Goal: Task Accomplishment & Management: Complete application form

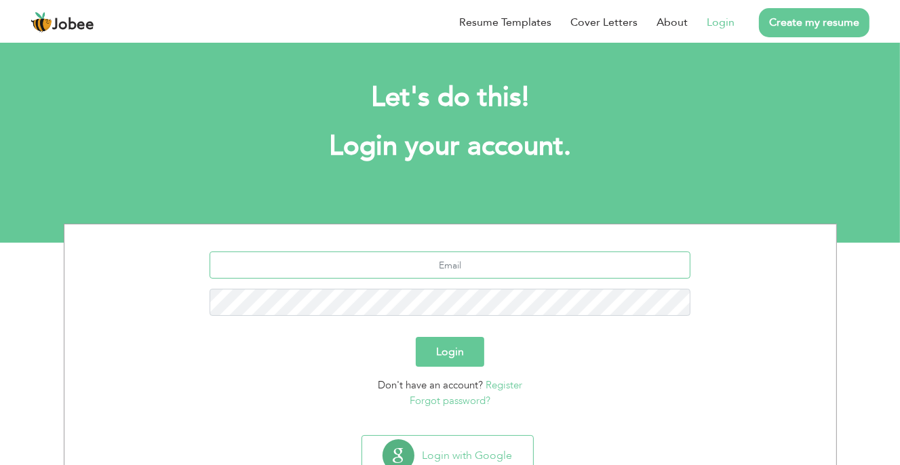
click at [454, 264] on input "text" at bounding box center [450, 265] width 481 height 27
type input "[EMAIL_ADDRESS][DOMAIN_NAME]"
click at [450, 349] on button "Login" at bounding box center [450, 352] width 68 height 30
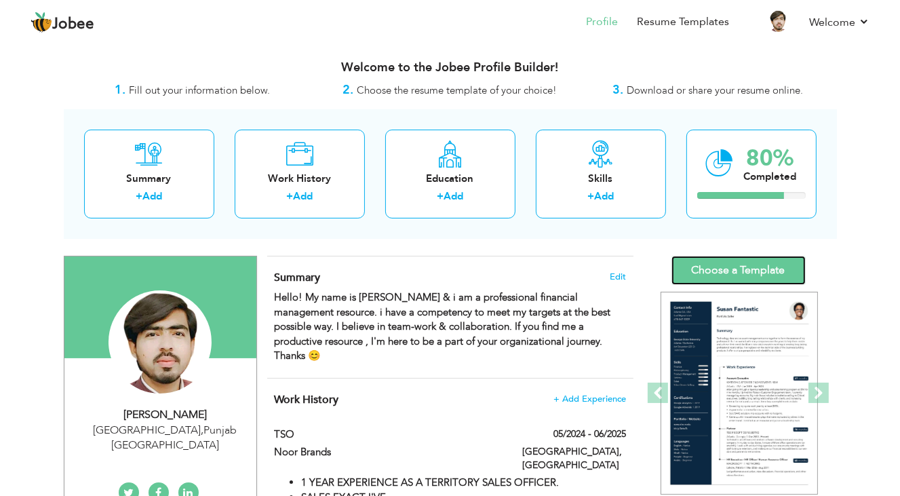
click at [733, 270] on link "Choose a Template" at bounding box center [738, 270] width 134 height 29
